Goal: Browse casually

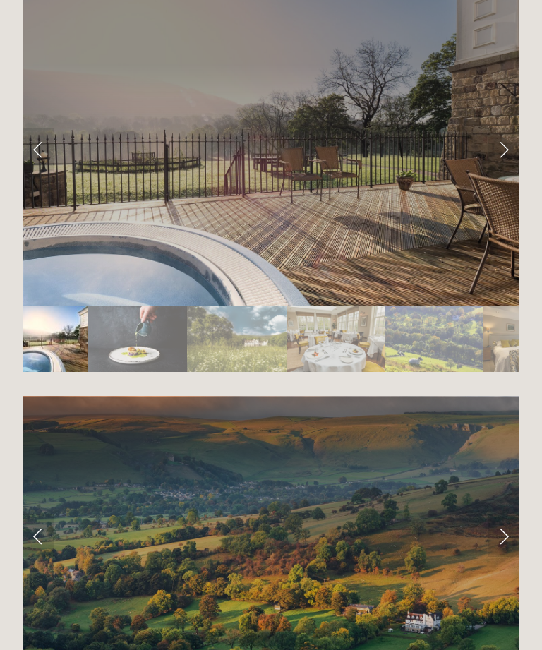
scroll to position [2469, 0]
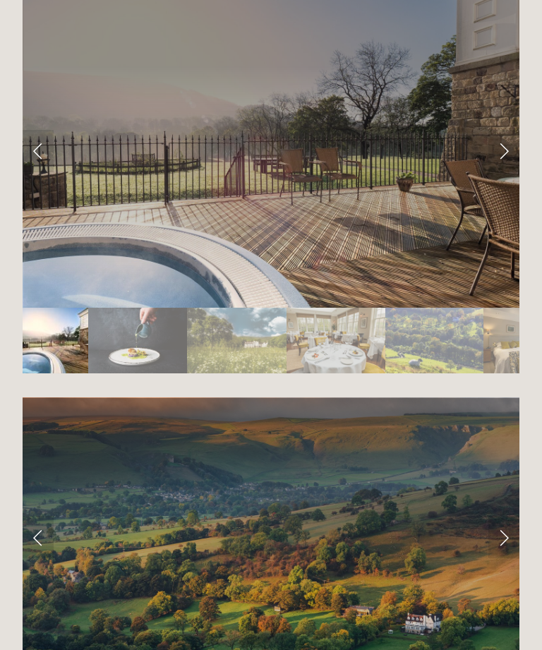
click at [501, 160] on link "Next Slide" at bounding box center [504, 151] width 31 height 42
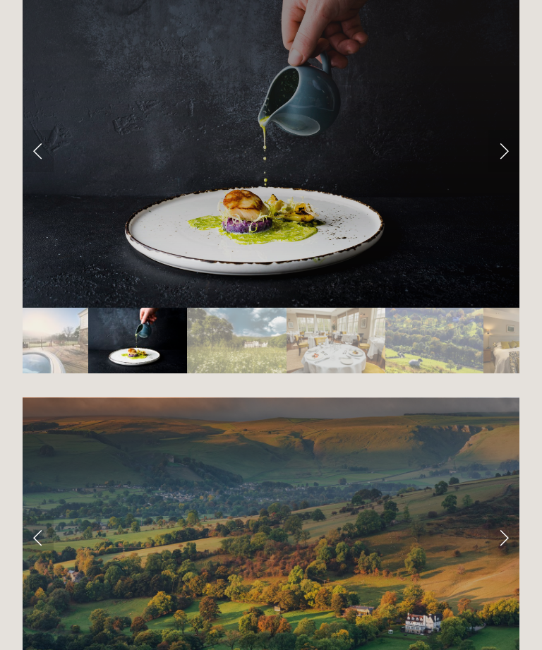
click at [516, 154] on link "Next Slide" at bounding box center [504, 151] width 31 height 42
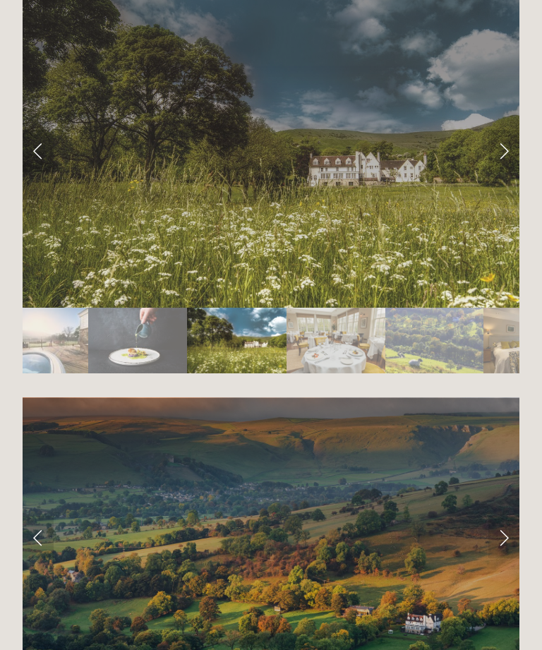
click at [504, 164] on link "Next Slide" at bounding box center [504, 151] width 31 height 42
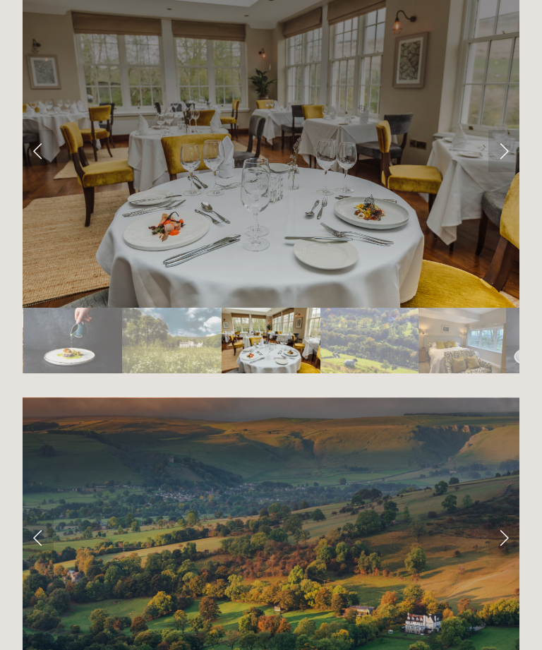
click at [508, 156] on link "Next Slide" at bounding box center [504, 151] width 31 height 42
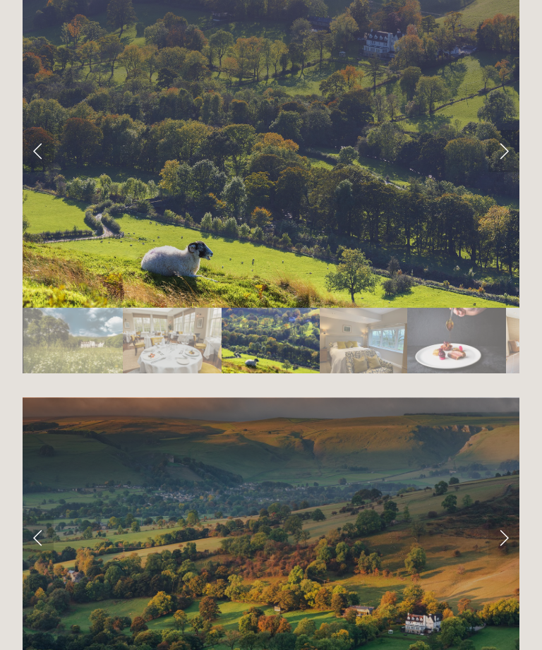
click at [515, 154] on link "Next Slide" at bounding box center [504, 151] width 31 height 42
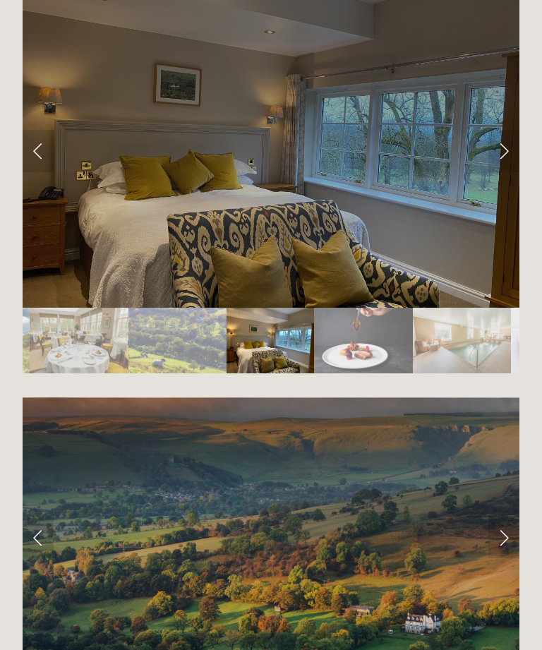
click at [515, 153] on link "Next Slide" at bounding box center [504, 151] width 31 height 42
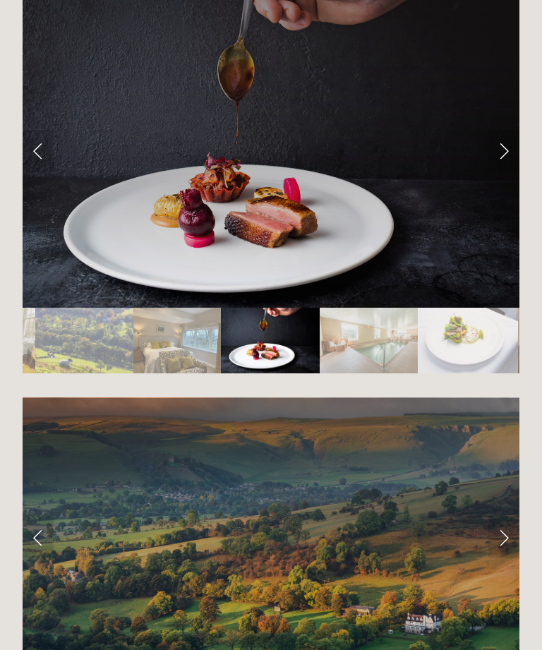
click at [510, 157] on link "Next Slide" at bounding box center [504, 151] width 31 height 42
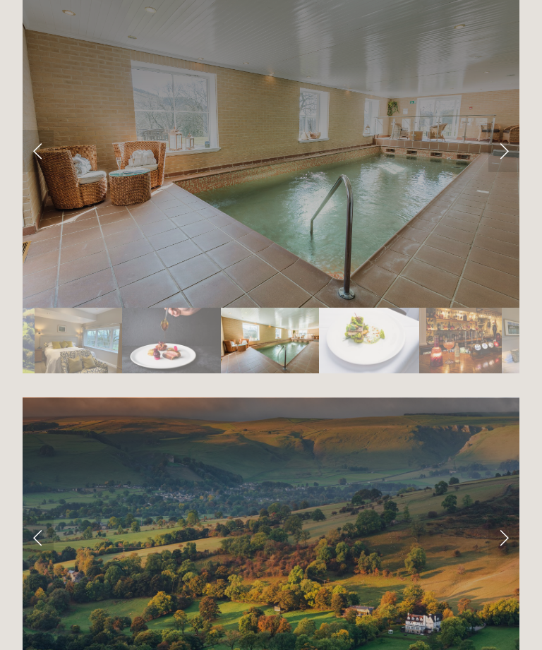
click at [516, 156] on link "Next Slide" at bounding box center [504, 151] width 31 height 42
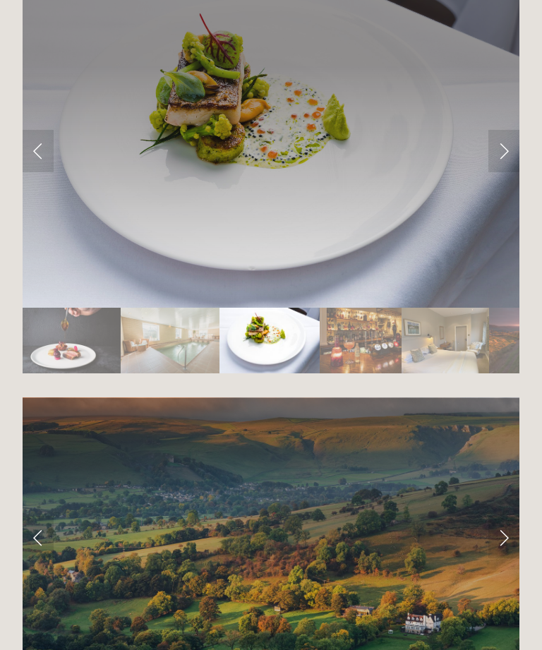
click at [517, 151] on link "Next Slide" at bounding box center [504, 151] width 31 height 42
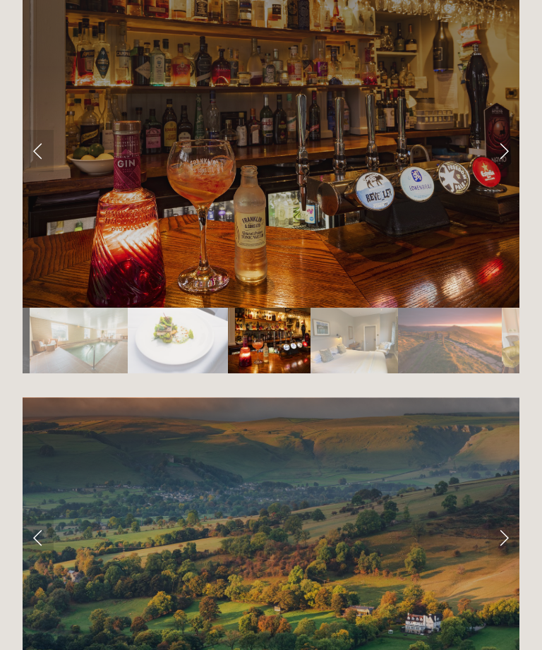
click at [513, 158] on link "Next Slide" at bounding box center [504, 151] width 31 height 42
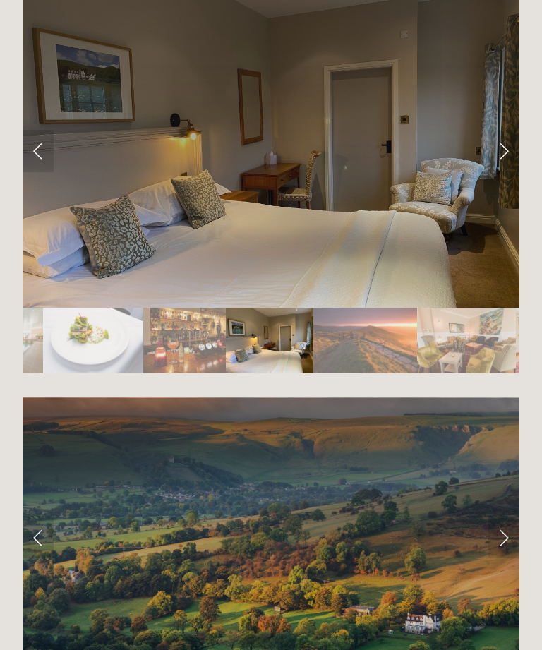
click at [508, 156] on link "Next Slide" at bounding box center [504, 151] width 31 height 42
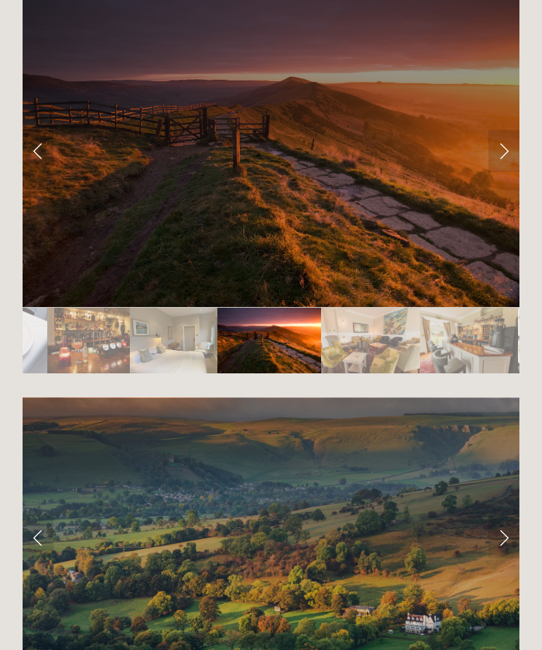
click at [506, 160] on link "Next Slide" at bounding box center [504, 151] width 31 height 42
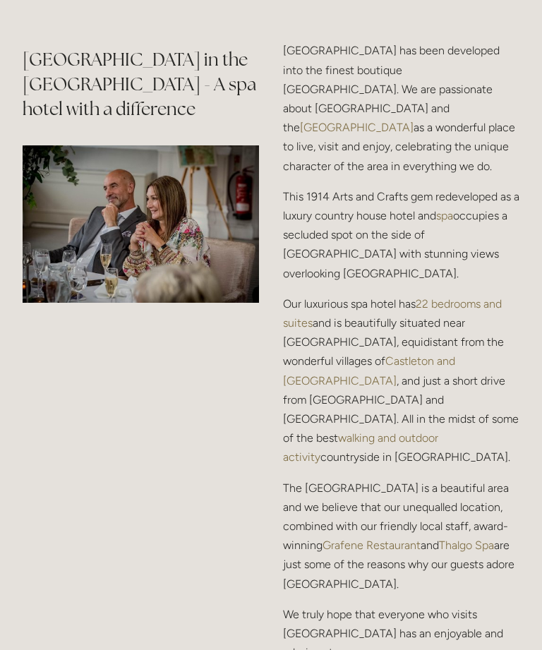
scroll to position [1647, 0]
